Goal: Information Seeking & Learning: Learn about a topic

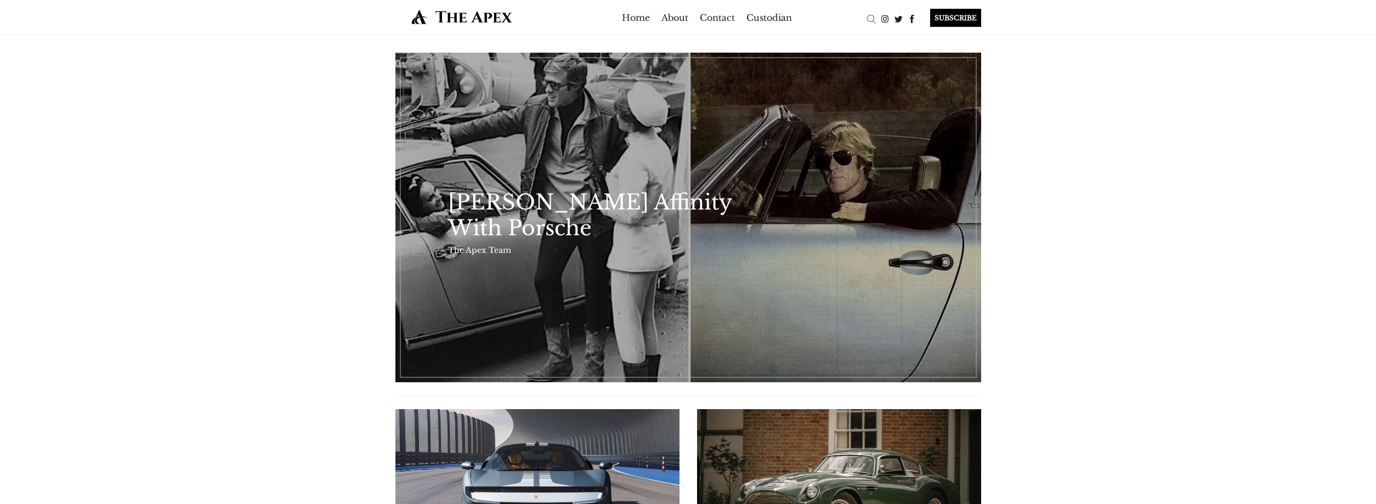
click at [867, 13] on div "Search" at bounding box center [872, 19] width 14 height 14
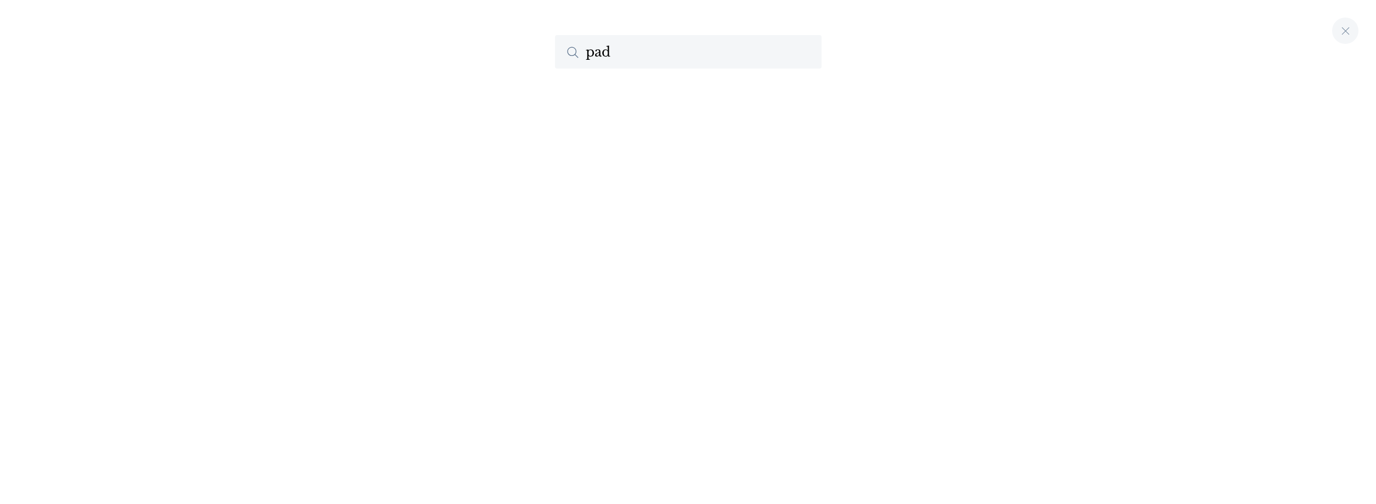
click at [634, 43] on input "pad" at bounding box center [688, 51] width 267 height 33
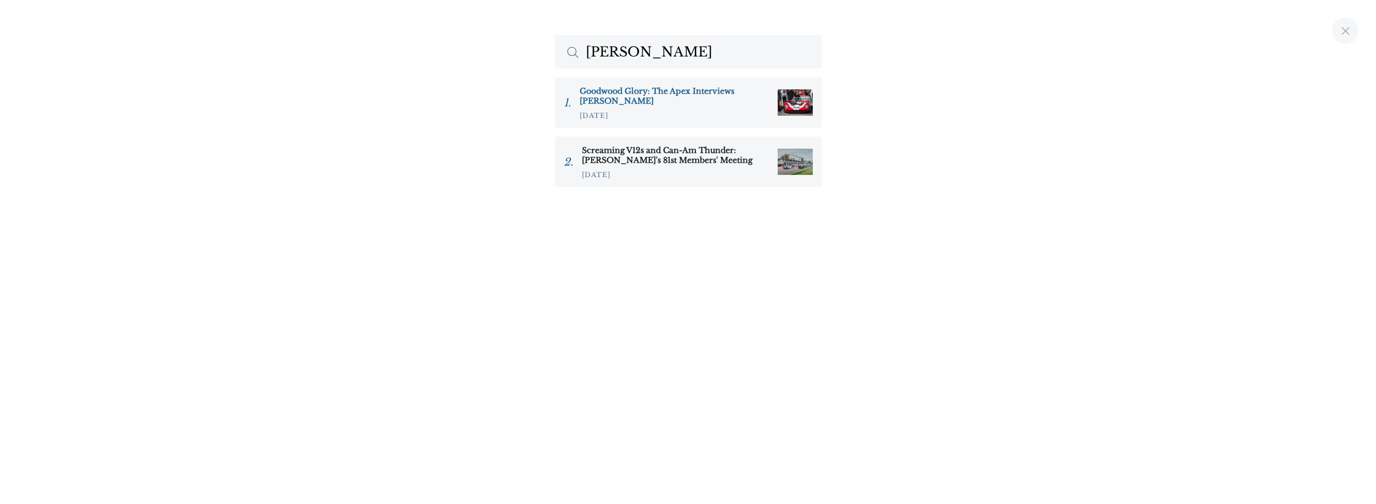
type input "padmore"
click at [649, 89] on h3 "Goodwood Glory: The Apex Interviews [PERSON_NAME]" at bounding box center [674, 96] width 189 height 20
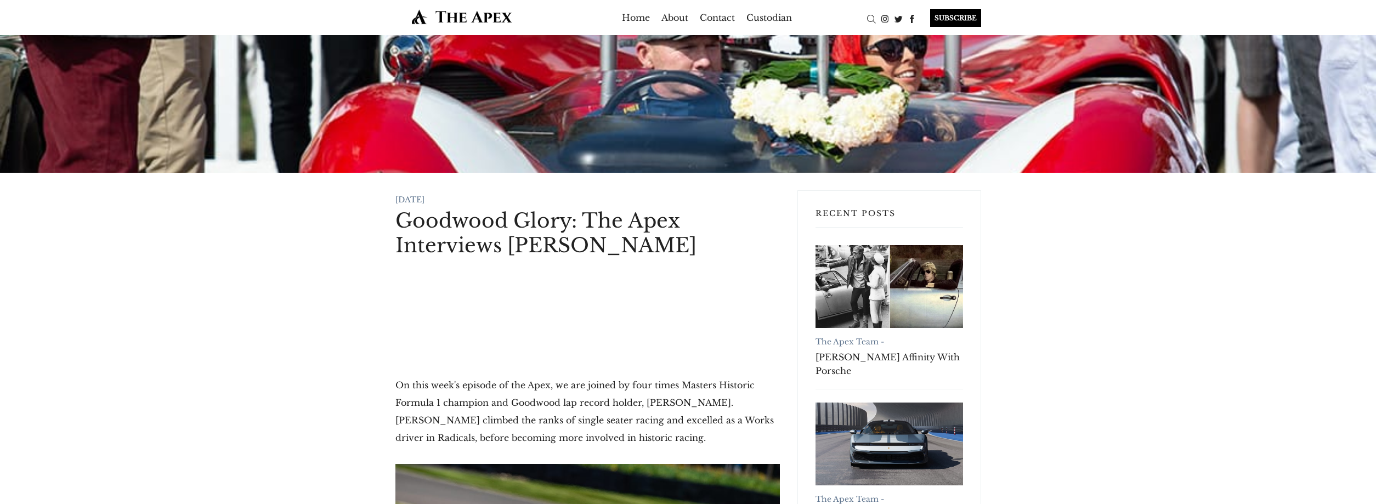
scroll to position [224, 0]
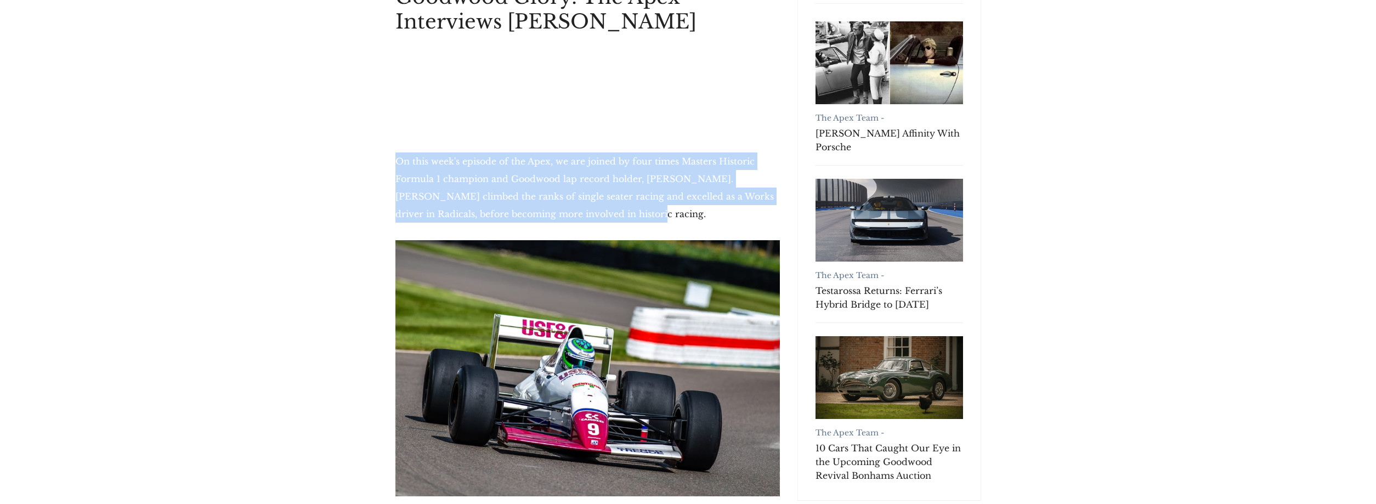
drag, startPoint x: 395, startPoint y: 155, endPoint x: 731, endPoint y: 219, distance: 342.2
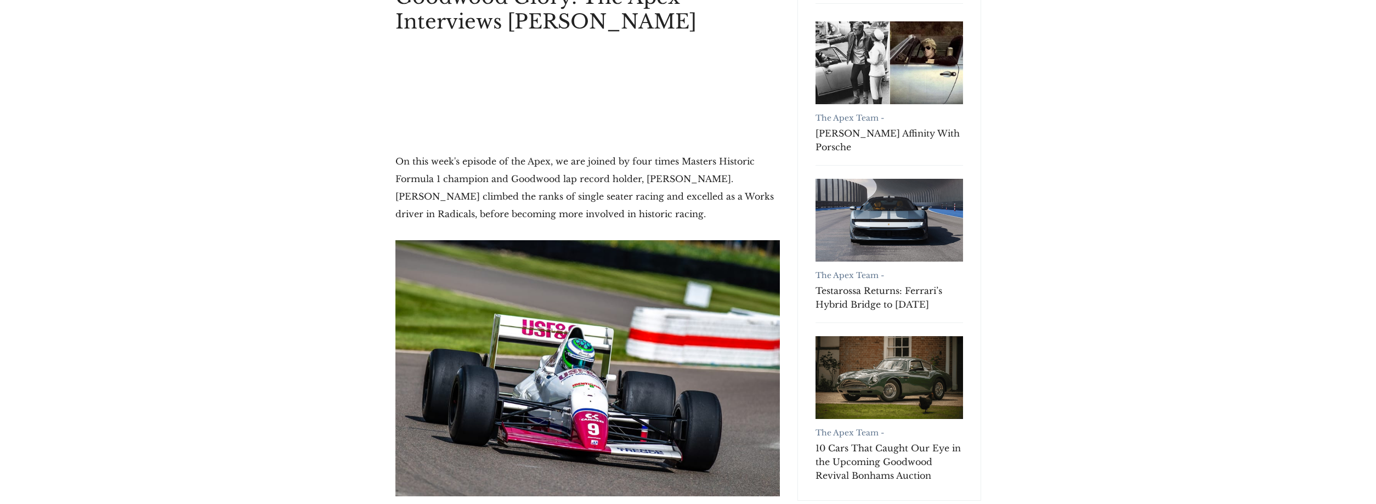
click at [731, 219] on p "On this week's episode of the Apex, we are joined by four times Masters Histori…" at bounding box center [588, 187] width 385 height 70
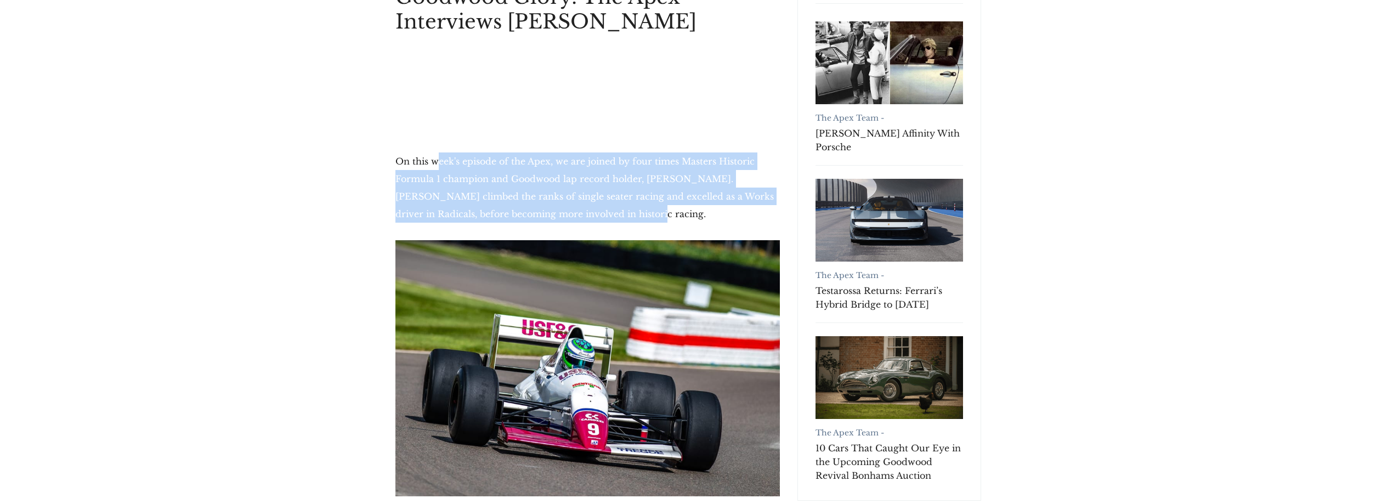
drag, startPoint x: 720, startPoint y: 217, endPoint x: 439, endPoint y: 167, distance: 284.8
click at [439, 167] on p "On this week's episode of the Apex, we are joined by four times Masters Histori…" at bounding box center [588, 187] width 385 height 70
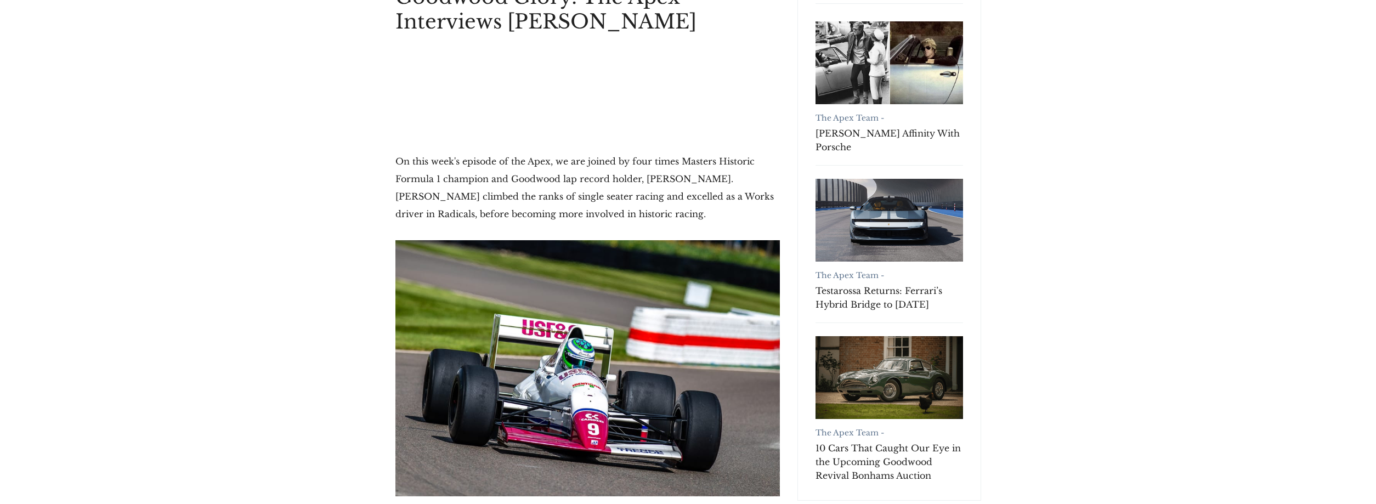
click at [439, 167] on p "On this week's episode of the Apex, we are joined by four times Masters Histori…" at bounding box center [588, 187] width 385 height 70
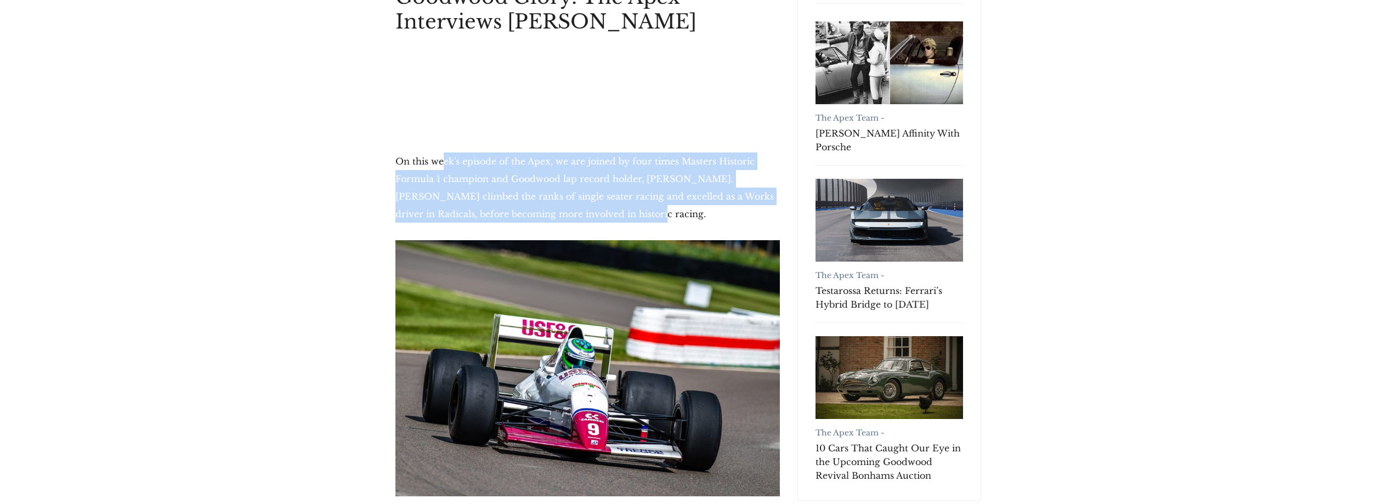
drag, startPoint x: 509, startPoint y: 192, endPoint x: 603, endPoint y: 215, distance: 97.1
click at [603, 215] on p "On this week's episode of the Apex, we are joined by four times Masters Histori…" at bounding box center [588, 187] width 385 height 70
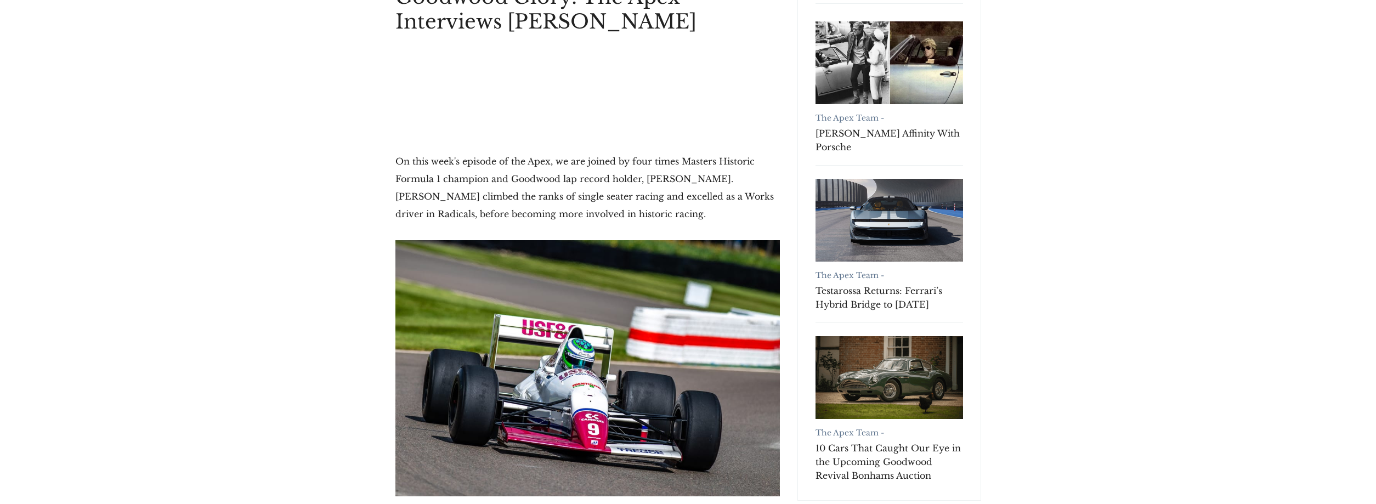
click at [603, 215] on p "On this week's episode of the Apex, we are joined by four times Masters Histori…" at bounding box center [588, 187] width 385 height 70
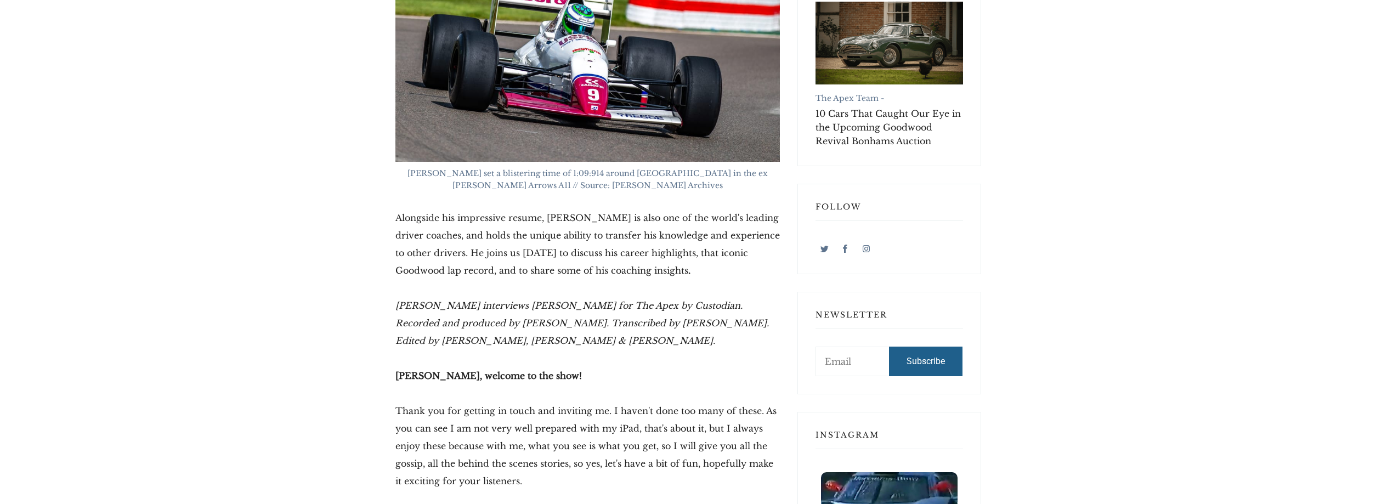
scroll to position [560, 0]
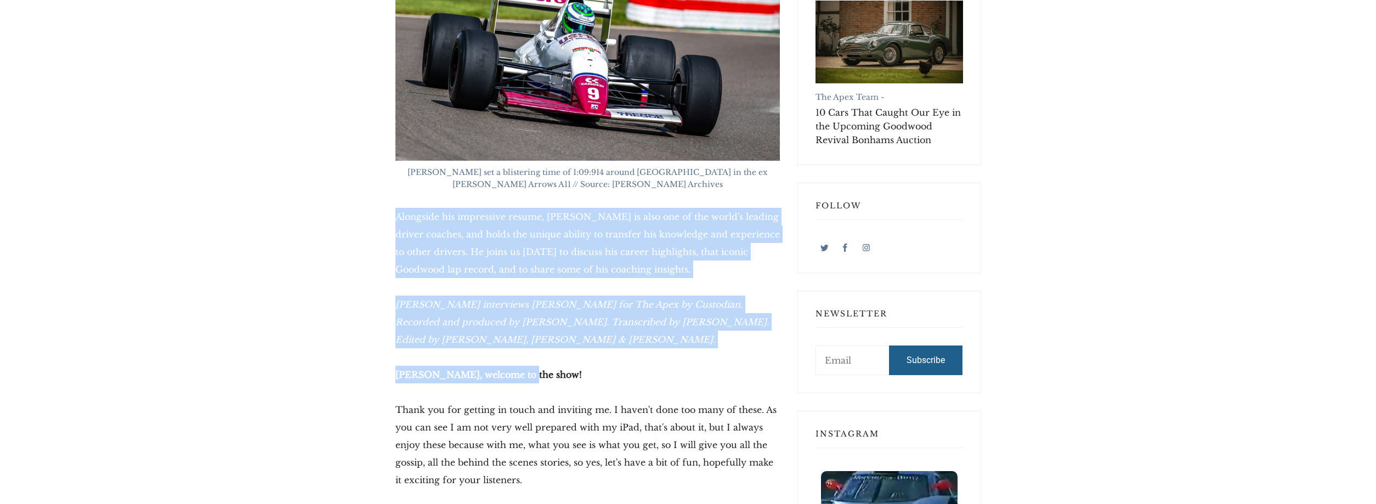
drag, startPoint x: 488, startPoint y: 249, endPoint x: 733, endPoint y: 357, distance: 267.5
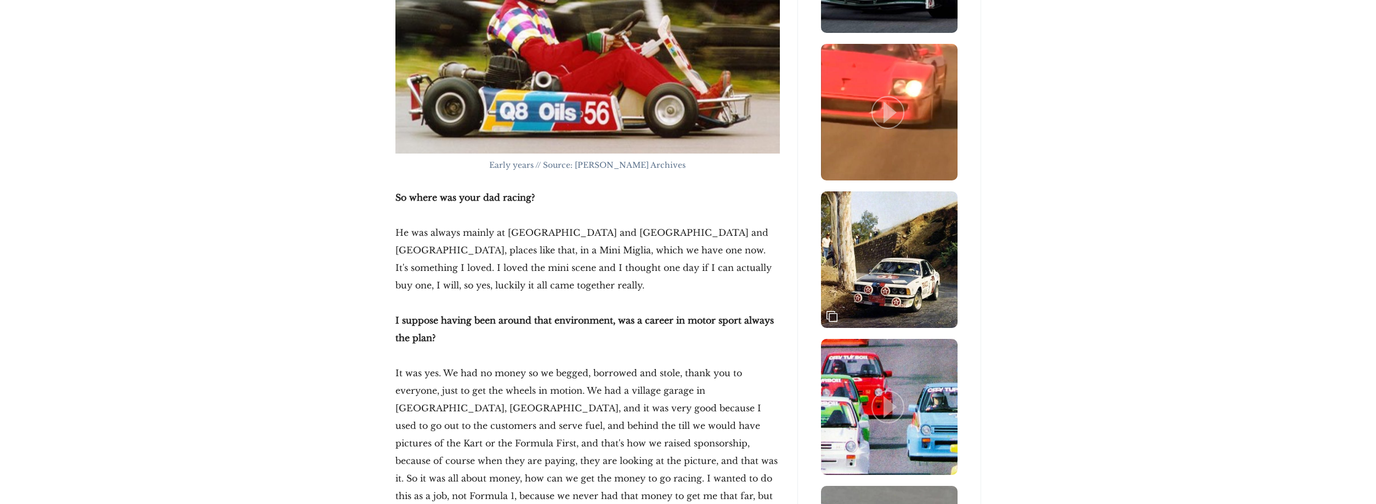
scroll to position [1511, 0]
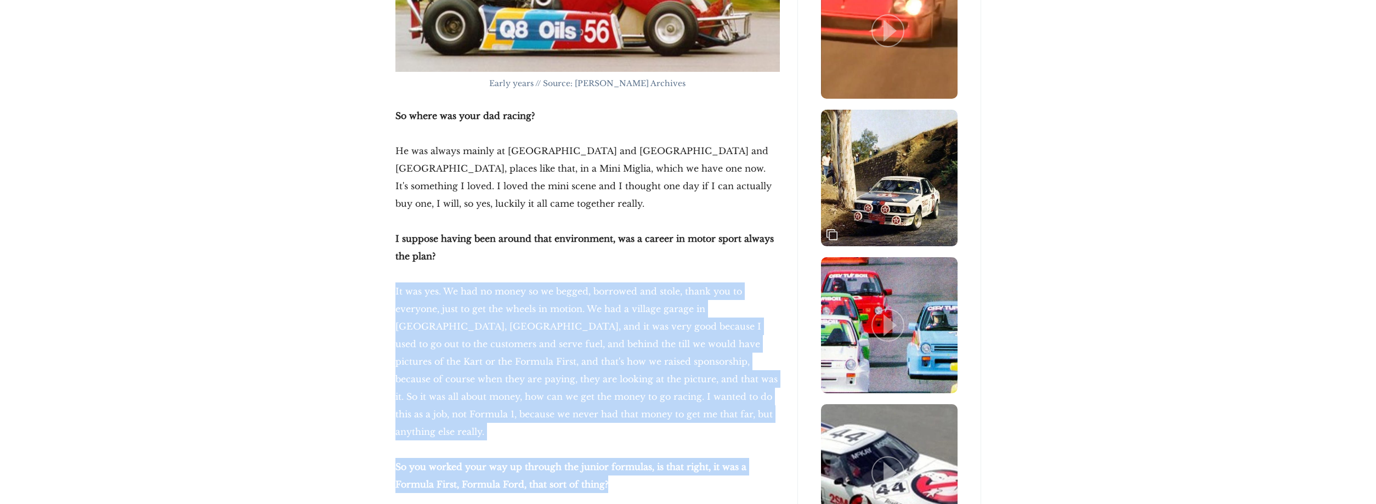
drag, startPoint x: 383, startPoint y: 283, endPoint x: 675, endPoint y: 466, distance: 344.6
click at [675, 466] on p "So you worked your way up through the junior formulas, is that right, it was a …" at bounding box center [588, 475] width 385 height 35
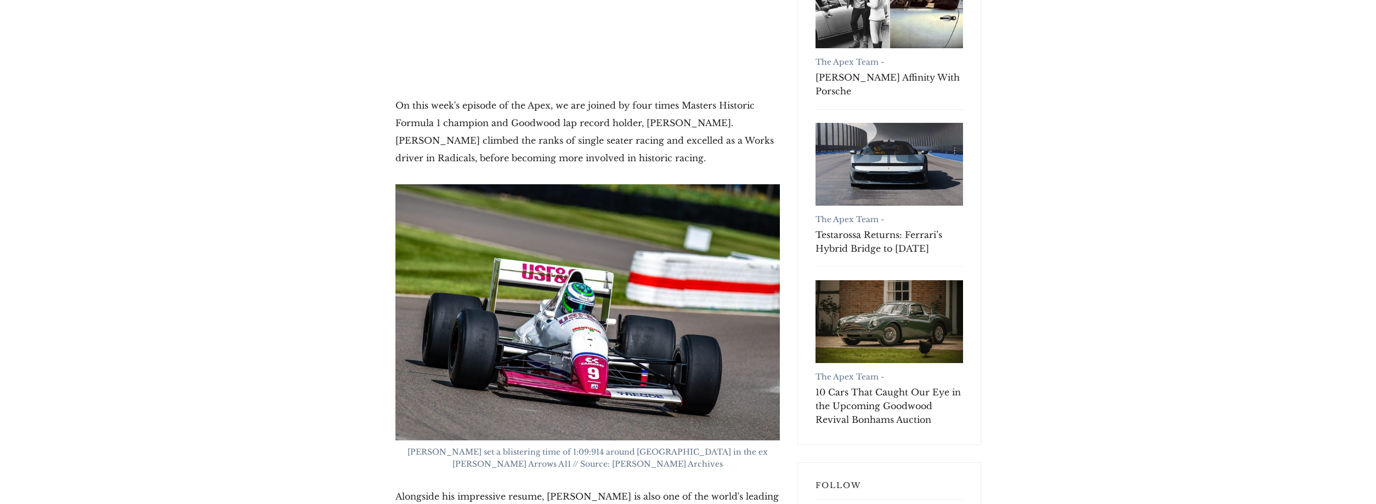
scroll to position [0, 0]
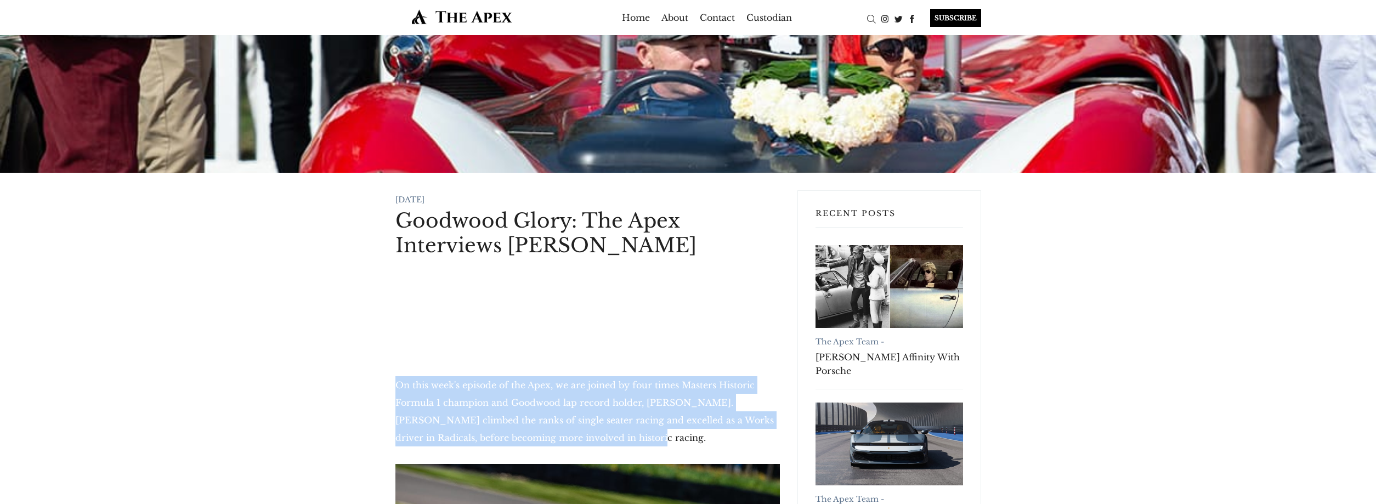
drag, startPoint x: 388, startPoint y: 381, endPoint x: 635, endPoint y: 437, distance: 253.2
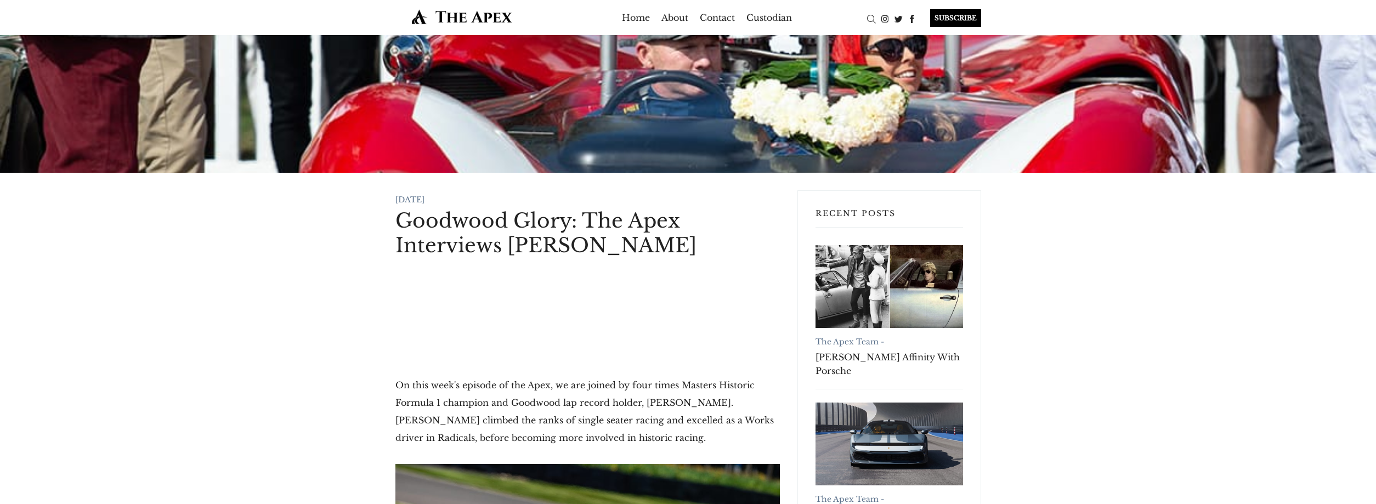
click at [635, 437] on p "On this week's episode of the Apex, we are joined by four times Masters Histori…" at bounding box center [588, 411] width 385 height 70
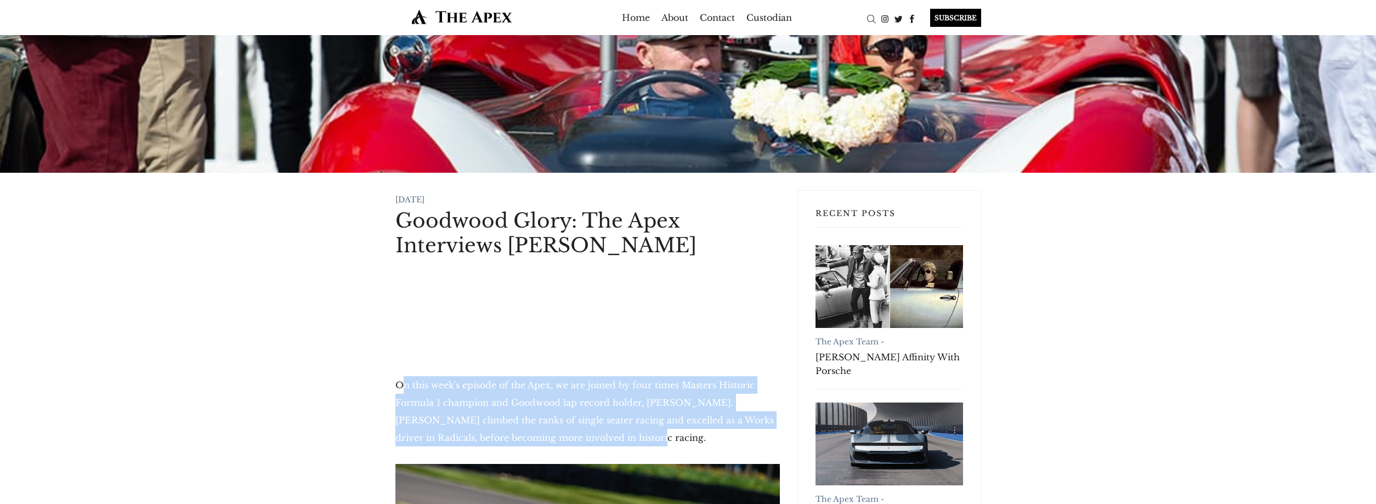
drag, startPoint x: 647, startPoint y: 438, endPoint x: 400, endPoint y: 389, distance: 251.5
click at [400, 389] on p "On this week's episode of the Apex, we are joined by four times Masters Histori…" at bounding box center [588, 411] width 385 height 70
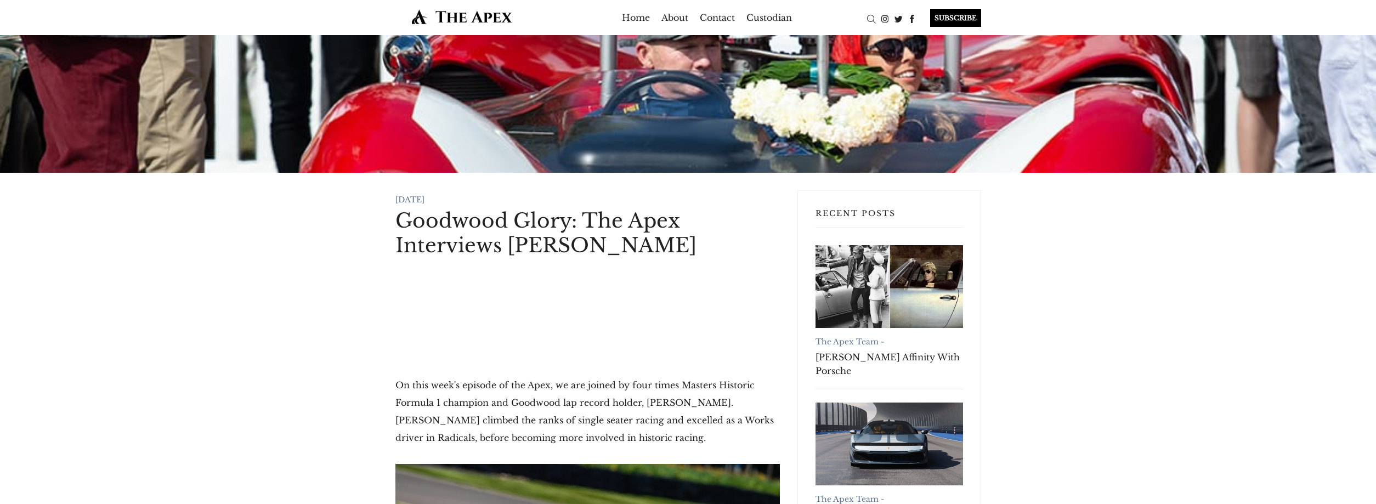
click at [400, 389] on p "On this week's episode of the Apex, we are joined by four times Masters Histori…" at bounding box center [588, 411] width 385 height 70
